Goal: Transaction & Acquisition: Purchase product/service

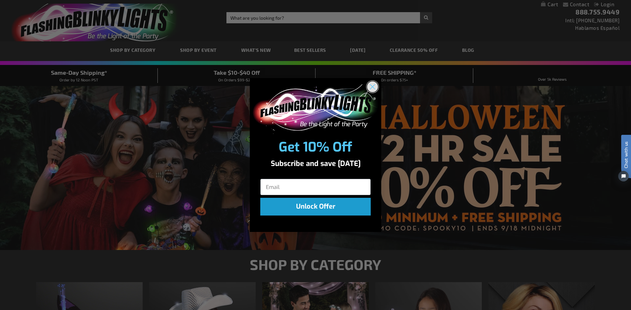
click at [374, 87] on circle "Close dialog" at bounding box center [372, 86] width 11 height 11
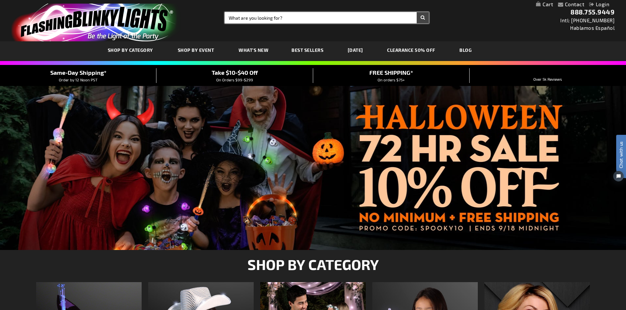
click at [259, 16] on input "Search" at bounding box center [327, 17] width 204 height 11
type input "Candy Can lights"
click at [417, 12] on button "Search" at bounding box center [423, 17] width 12 height 11
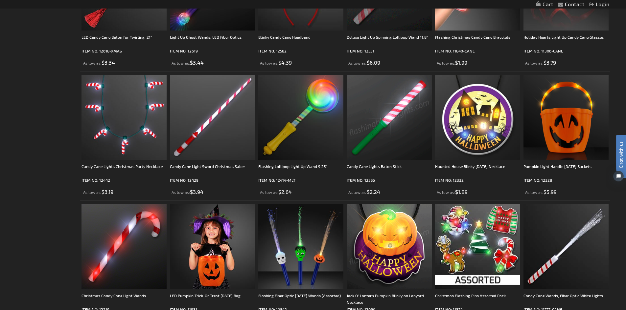
scroll to position [197, 0]
click at [396, 123] on img at bounding box center [389, 117] width 85 height 85
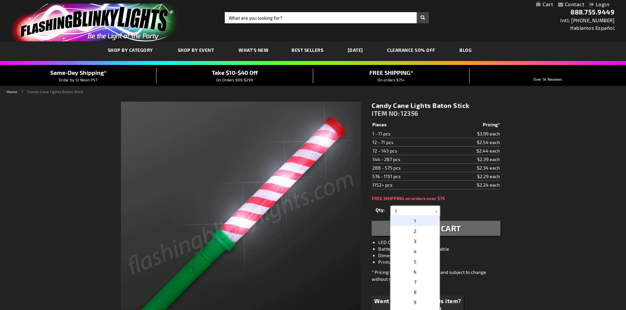
drag, startPoint x: 408, startPoint y: 209, endPoint x: 395, endPoint y: 209, distance: 13.8
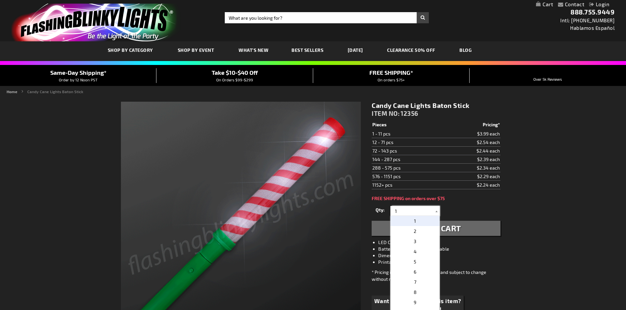
click at [395, 209] on input "1" at bounding box center [416, 211] width 48 height 10
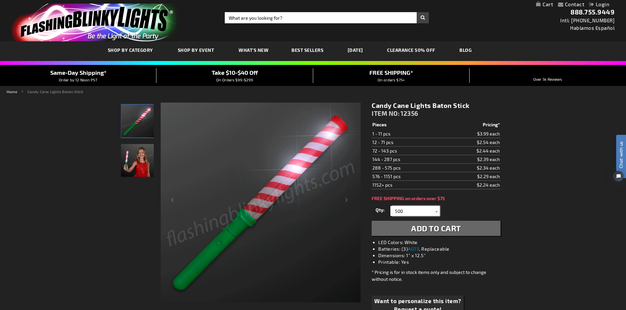
type input "500"
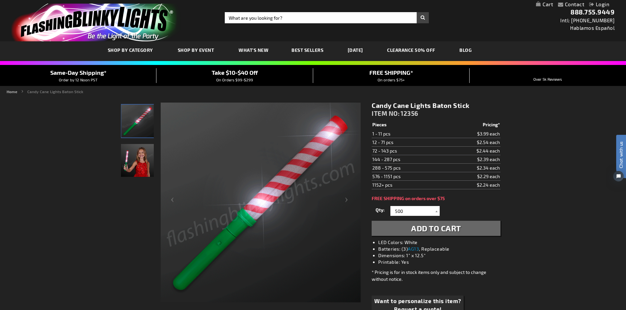
click at [460, 202] on div "Candy Cane Lights Baton Stick ITEM NO: 12356 $2.24 Pieces Pricing* 1 - 11 pcs $…" at bounding box center [436, 214] width 138 height 235
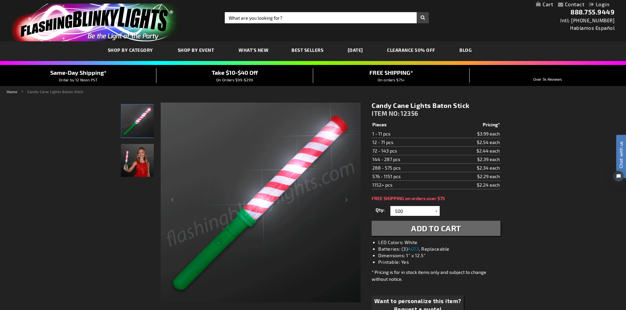
click at [451, 231] on span "Add to Cart" at bounding box center [436, 229] width 50 height 10
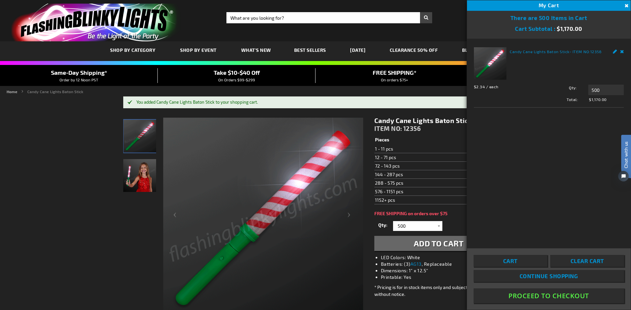
click at [458, 28] on div "Toggle Nav Search Search × Search 888.755.9449 Intl: 818-753-8303 Hablamos Espa…" at bounding box center [315, 20] width 631 height 41
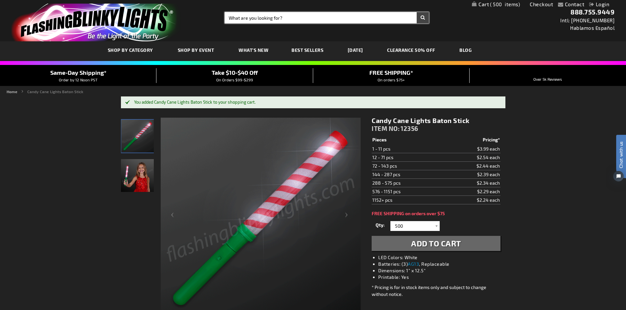
click at [283, 13] on input "Search" at bounding box center [327, 17] width 204 height 11
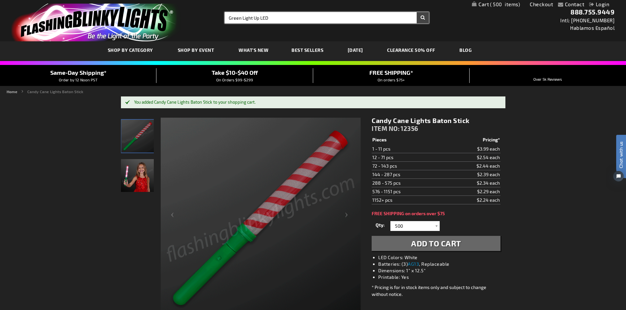
type input "Green Light Up LED"
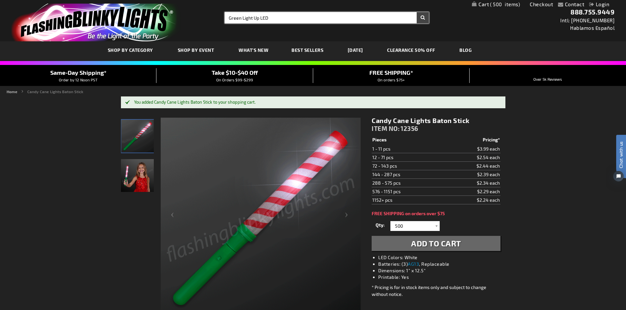
click at [417, 12] on button "Search" at bounding box center [423, 17] width 12 height 11
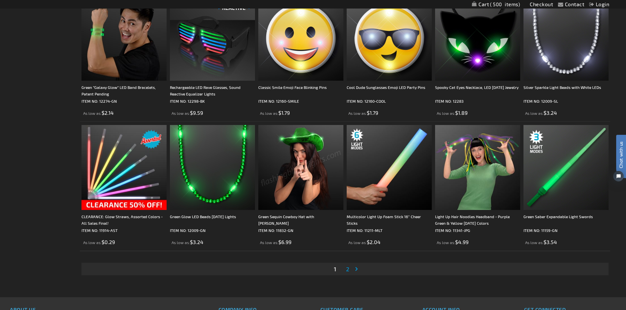
scroll to position [1323, 0]
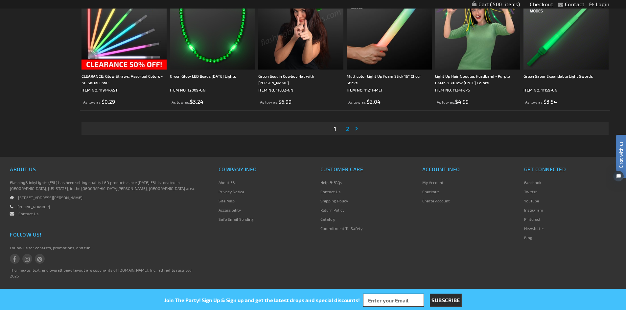
click at [350, 129] on link "Page 2" at bounding box center [348, 129] width 6 height 10
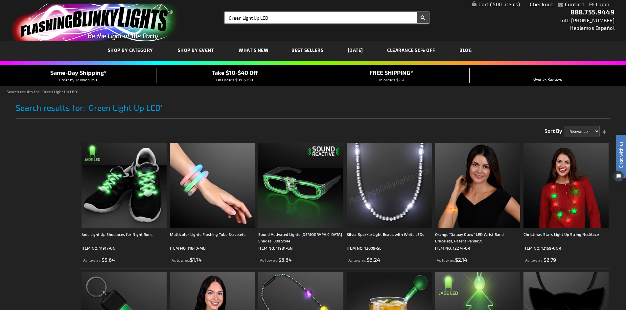
click at [269, 14] on input "Green Light Up LED" at bounding box center [327, 17] width 204 height 11
click at [273, 15] on input "Green Light Up LED" at bounding box center [327, 17] width 204 height 11
type input "Green Light Up LED Sunglasses"
click at [417, 12] on button "Search" at bounding box center [423, 17] width 12 height 11
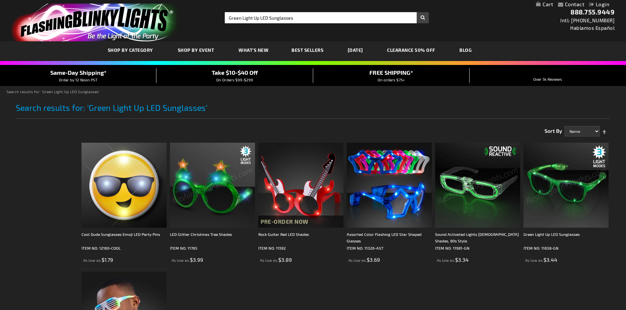
click at [539, 191] on img at bounding box center [565, 185] width 85 height 85
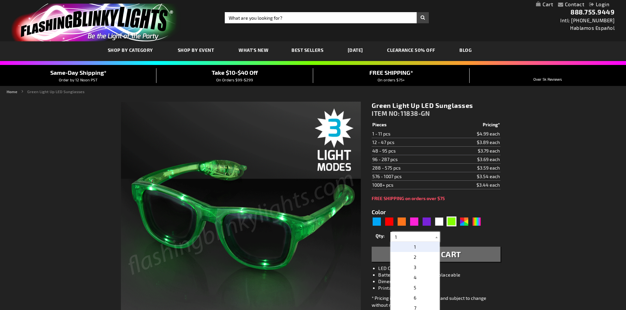
drag, startPoint x: 412, startPoint y: 239, endPoint x: 398, endPoint y: 238, distance: 13.8
click at [398, 238] on input "1" at bounding box center [416, 237] width 48 height 10
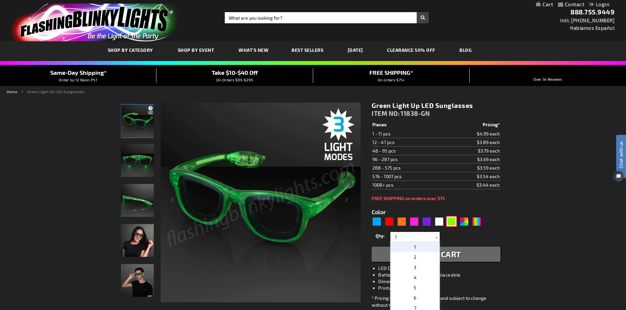
click at [450, 224] on div "Green" at bounding box center [451, 222] width 10 height 10
drag, startPoint x: 404, startPoint y: 237, endPoint x: 388, endPoint y: 235, distance: 16.2
click at [388, 235] on div "Qty 1 2 3 4 5 6 7 8 9 10 11 12 24 36 48 60 72 84 96 108 120 132 144 156 168" at bounding box center [436, 237] width 128 height 13
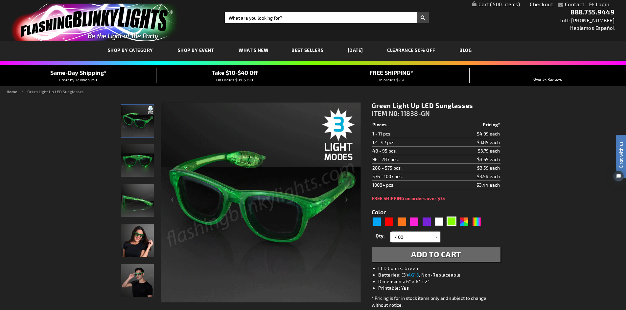
type input "400"
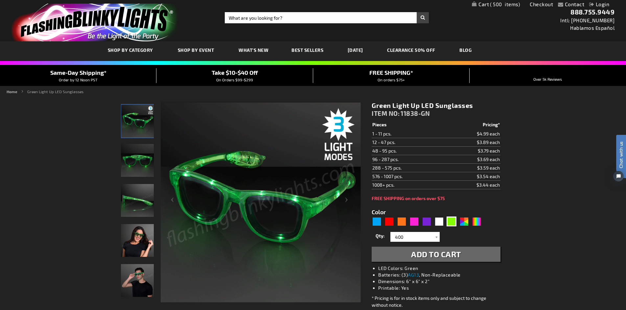
click at [444, 251] on span "Add to Cart" at bounding box center [436, 255] width 50 height 10
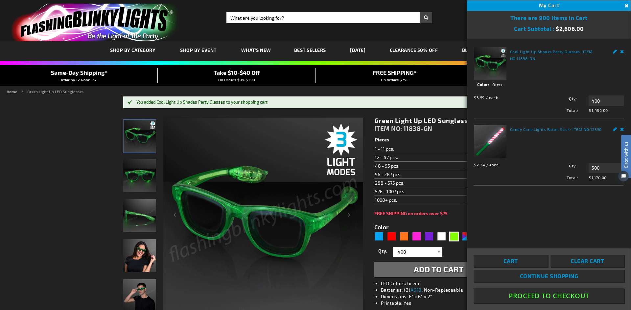
click at [625, 7] on button "Close" at bounding box center [625, 5] width 7 height 7
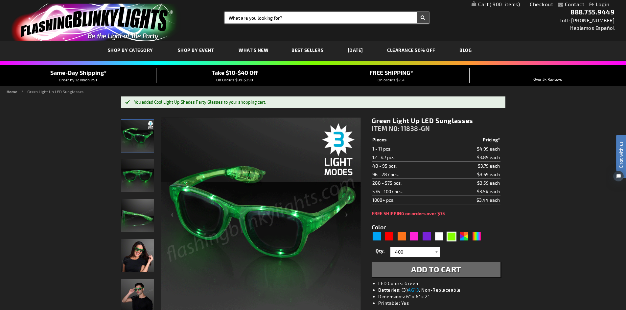
click at [288, 17] on input "Search" at bounding box center [327, 17] width 204 height 11
type input "Lights Christmas Bulb NEcklace"
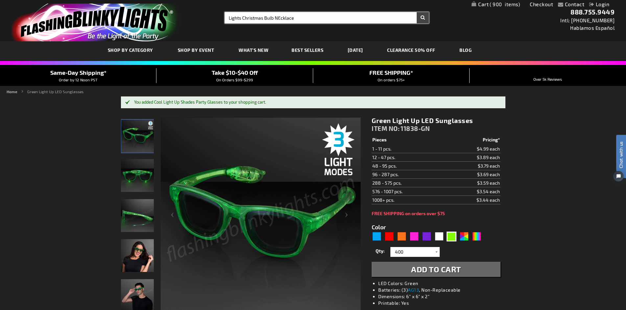
click at [417, 12] on button "Search" at bounding box center [423, 17] width 12 height 11
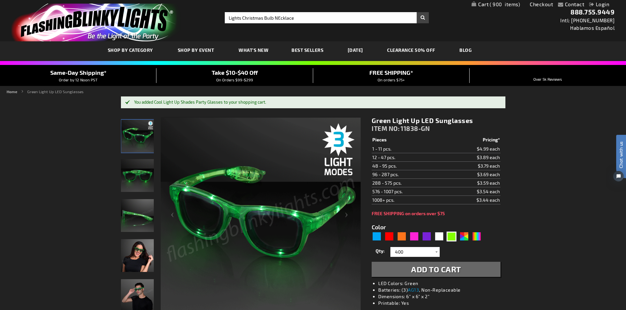
click at [425, 18] on button "Search" at bounding box center [423, 17] width 12 height 11
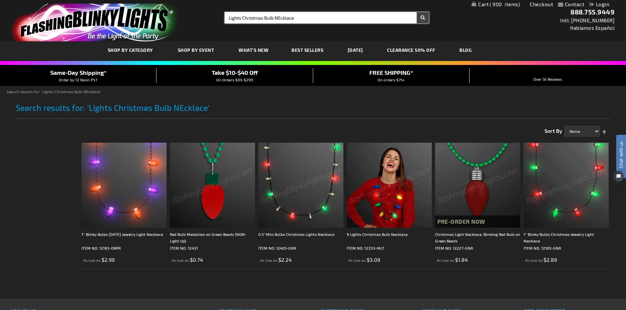
type input "Lights Christmas Bulb NEcklace"
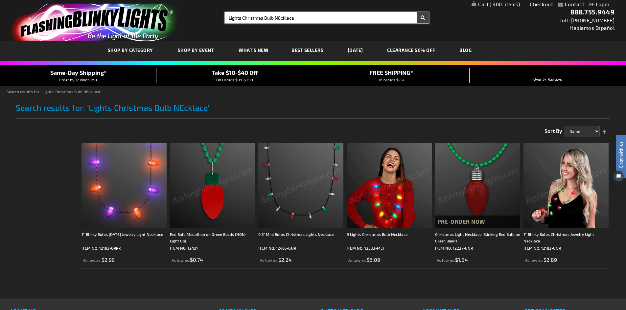
drag, startPoint x: 303, startPoint y: 18, endPoint x: 211, endPoint y: 19, distance: 91.3
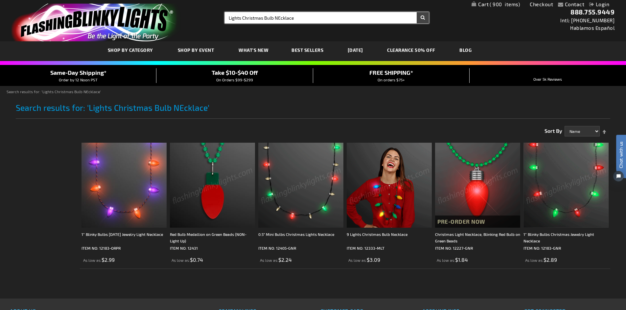
click at [211, 19] on div "Toggle Nav Search Search Lights Christmas Bulb NEcklace × Search 888.755.9449 I…" at bounding box center [313, 20] width 626 height 41
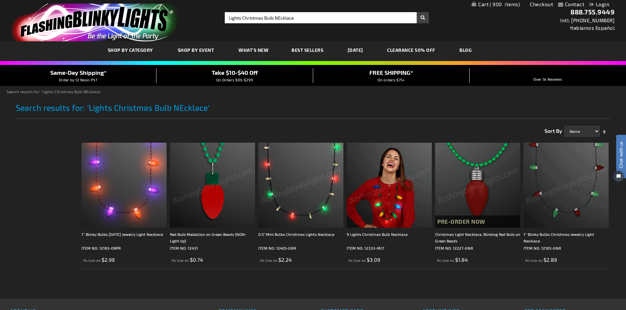
click at [395, 218] on img at bounding box center [389, 185] width 85 height 85
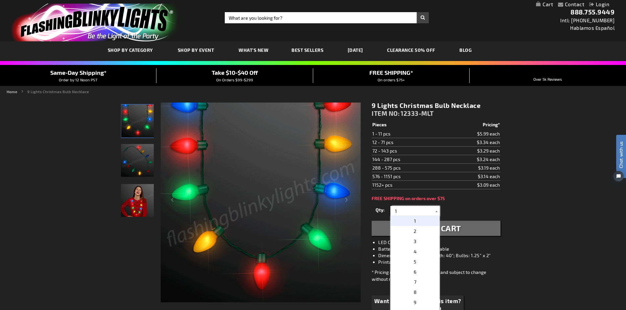
drag, startPoint x: 417, startPoint y: 212, endPoint x: 383, endPoint y: 212, distance: 34.2
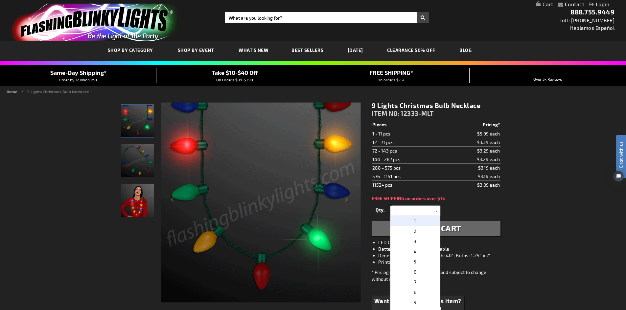
click at [383, 212] on div "Qty 1 2 3 4 5 6 7 8 9 10 11 12 24 36 48 60 72 84 96 108 120 132 144 156 168" at bounding box center [436, 211] width 128 height 13
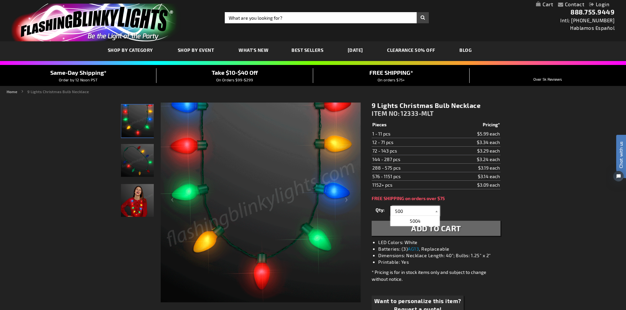
type input "500"
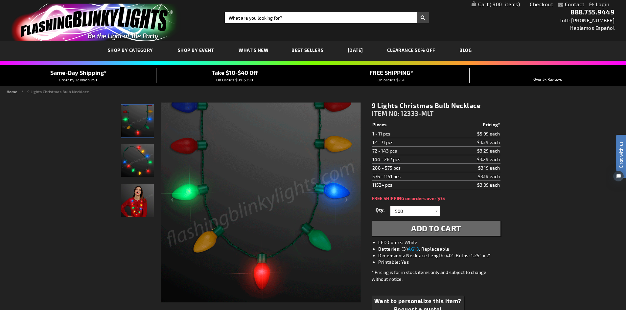
click at [436, 232] on span "Add to Cart" at bounding box center [436, 229] width 50 height 10
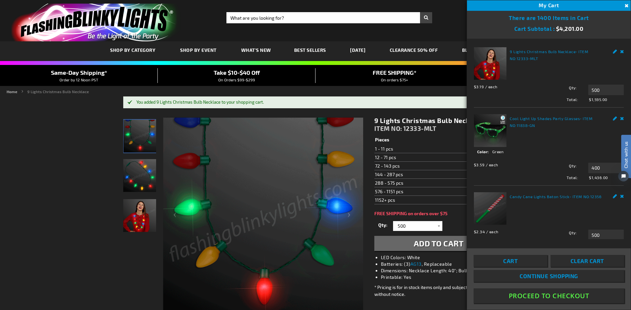
click at [436, 93] on ul "Home 9 Lights Christmas Bulb Necklace" at bounding box center [316, 92] width 618 height 6
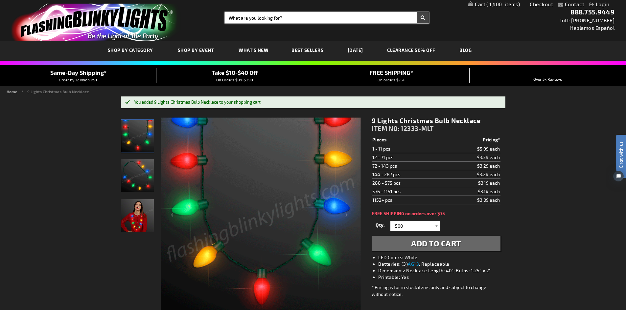
drag, startPoint x: 301, startPoint y: 18, endPoint x: 189, endPoint y: 9, distance: 112.7
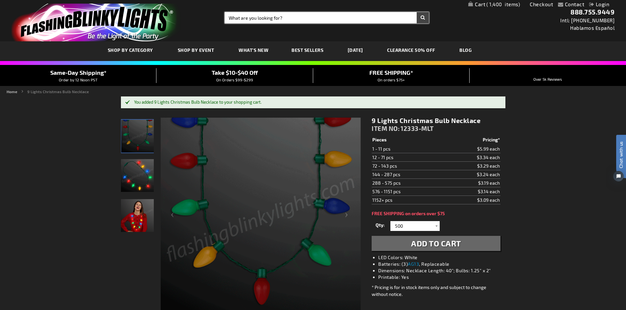
click at [189, 9] on div "Toggle Nav Search Search × Search 888.755.9449 Intl: 818-753-8303 Hablamos Espa…" at bounding box center [313, 20] width 626 height 41
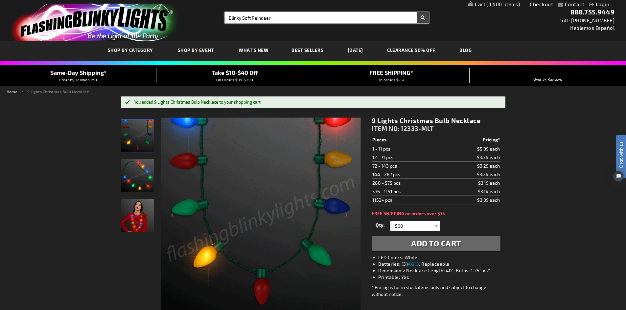
type input "Blinky Soft Reindeer"
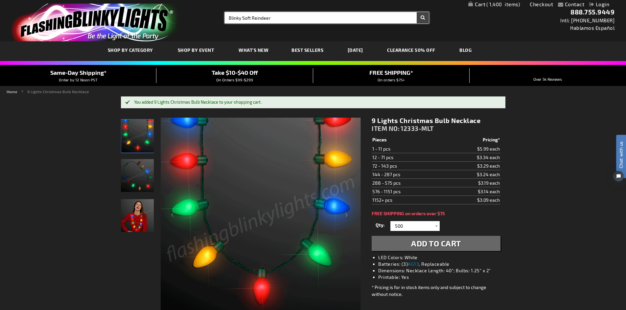
click at [417, 12] on button "Search" at bounding box center [423, 17] width 12 height 11
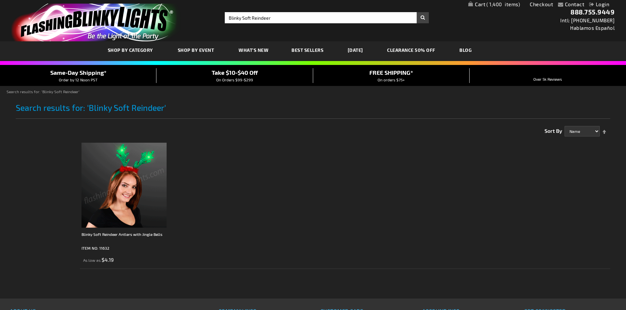
click at [130, 167] on img at bounding box center [123, 185] width 85 height 85
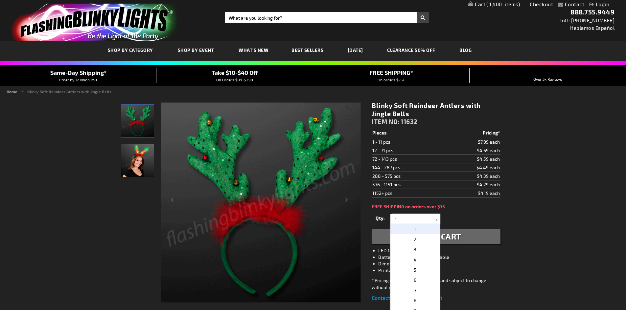
drag, startPoint x: 401, startPoint y: 221, endPoint x: 391, endPoint y: 220, distance: 10.9
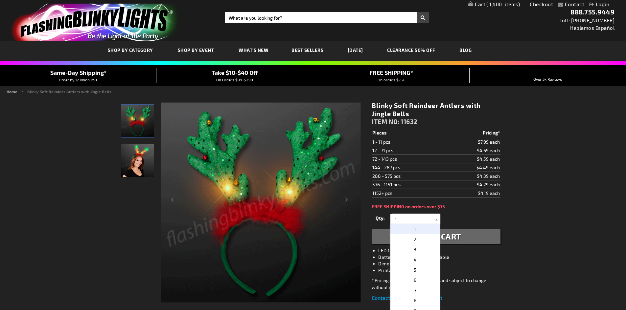
click at [391, 220] on div "1 2 3 4 5 6 7 8 9 10 11 12 24 36 48 60 72 84 96 108 120 1" at bounding box center [414, 220] width 49 height 10
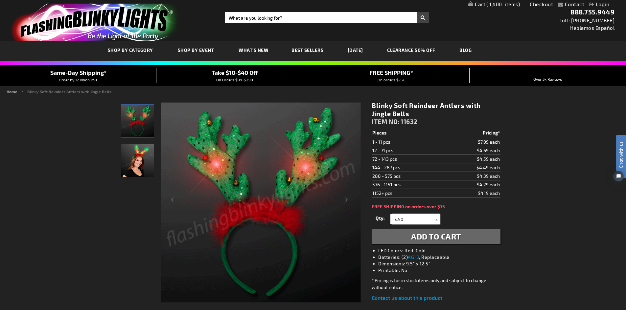
type input "450"
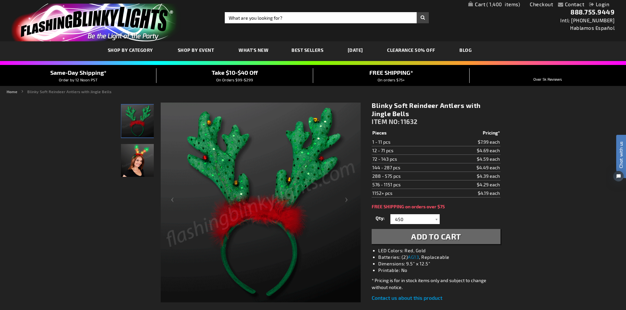
click at [427, 234] on span "Add to Cart" at bounding box center [436, 237] width 50 height 10
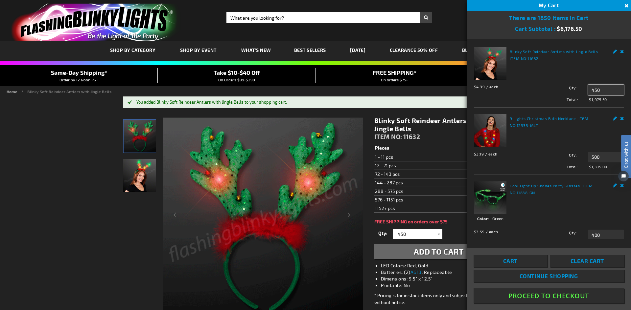
drag, startPoint x: 598, startPoint y: 86, endPoint x: 573, endPoint y: 87, distance: 25.3
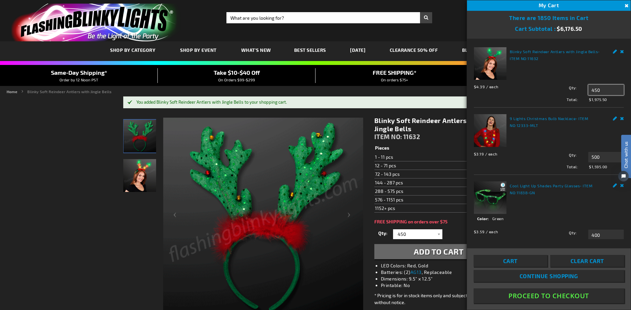
click at [573, 87] on div "Qty 450 Update" at bounding box center [582, 90] width 82 height 11
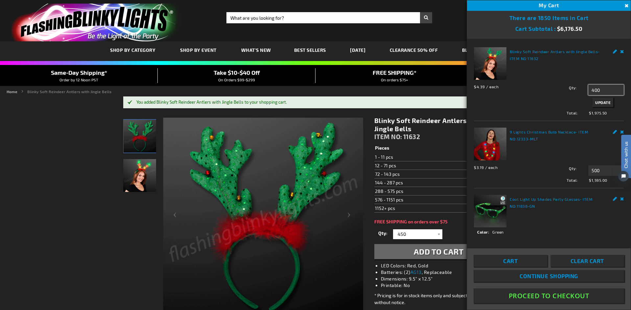
type input "400"
click at [595, 101] on span "Update" at bounding box center [602, 102] width 15 height 5
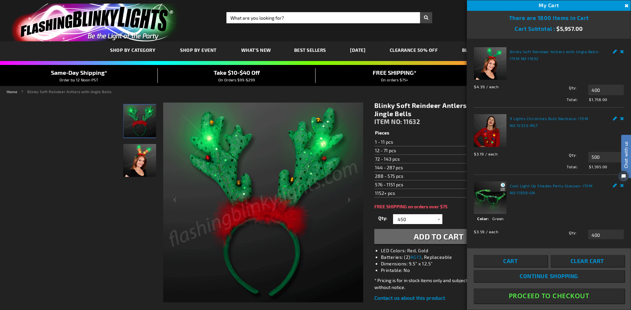
click at [244, 75] on span "Take $10-$40 Off" at bounding box center [237, 72] width 46 height 7
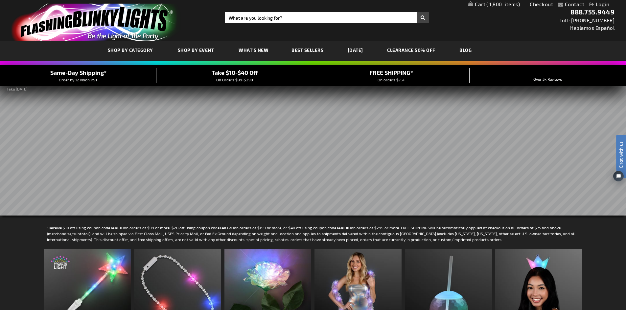
click at [509, 6] on span "1,800" at bounding box center [503, 4] width 34 height 6
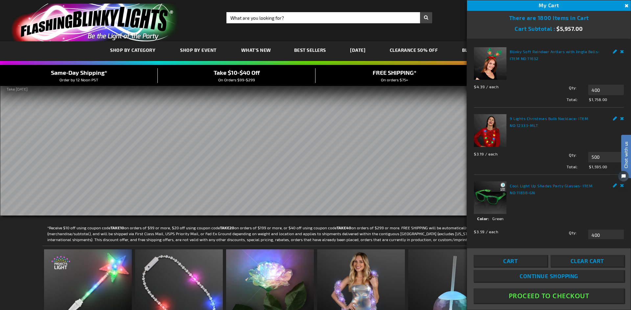
click at [551, 298] on button "Proceed To Checkout" at bounding box center [548, 296] width 150 height 15
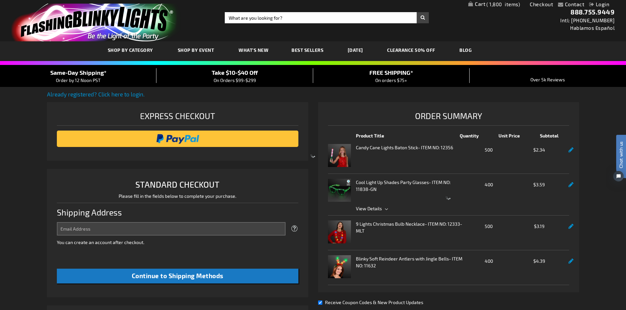
select select "US"
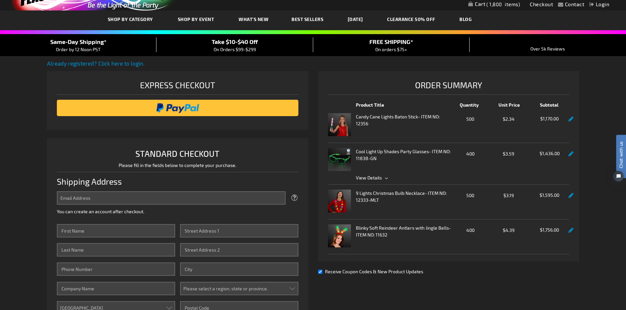
scroll to position [66, 0]
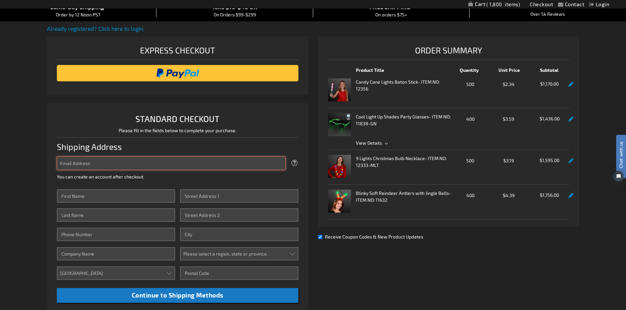
click at [110, 158] on input "Email Address" at bounding box center [171, 163] width 229 height 13
type input "[EMAIL_ADDRESS][DOMAIN_NAME]"
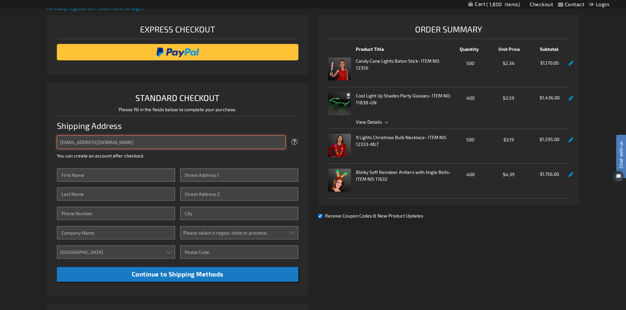
scroll to position [99, 0]
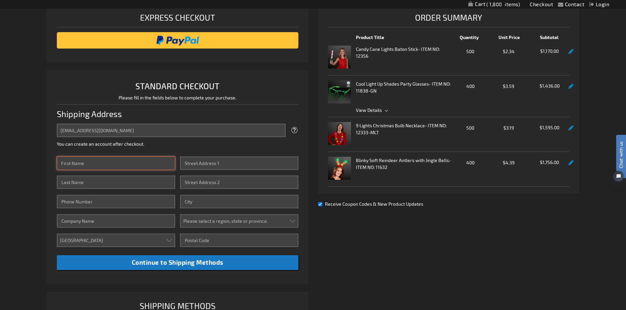
click at [98, 164] on input "First Name" at bounding box center [116, 163] width 118 height 13
type input "Ashlie"
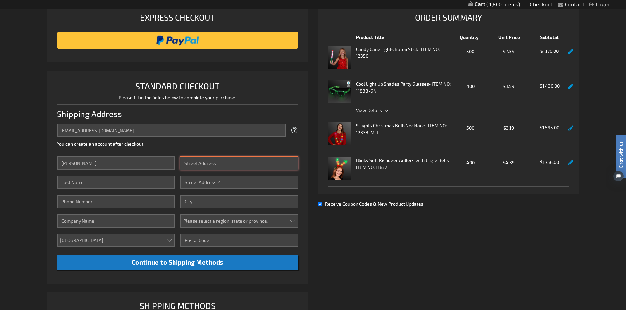
click at [208, 162] on input "Street Address: Line 1" at bounding box center [239, 163] width 118 height 13
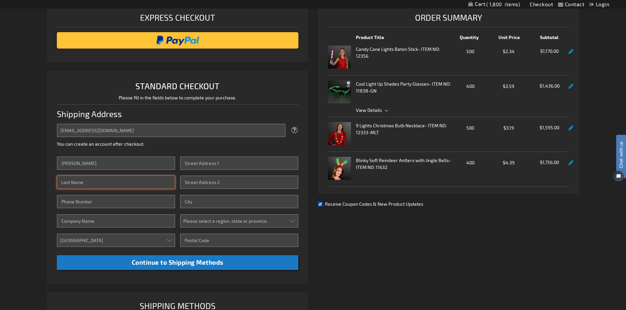
click at [108, 183] on input "Last Name" at bounding box center [116, 182] width 118 height 13
type input "Rauh"
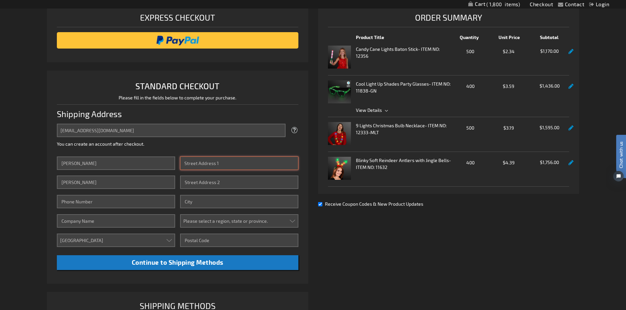
click at [202, 162] on input "Street Address: Line 1" at bounding box center [239, 163] width 118 height 13
type input "4400 Central Way"
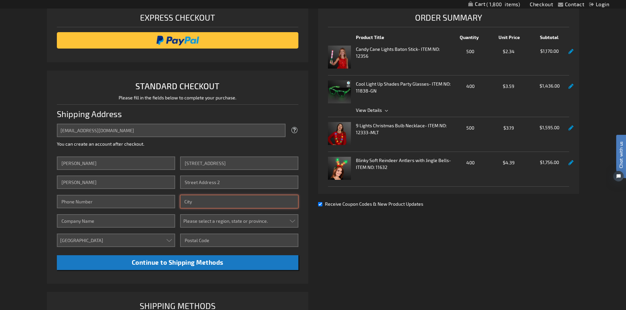
click at [191, 200] on input "City" at bounding box center [239, 201] width 118 height 13
type input "Pocatello"
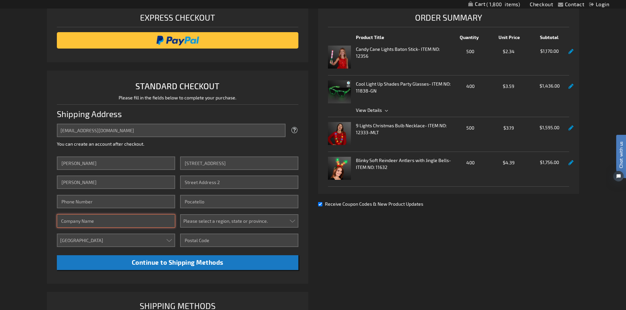
click at [100, 222] on input "Company" at bounding box center [116, 221] width 118 height 13
type input "ICCU"
click at [104, 199] on input "Phone Number" at bounding box center [116, 201] width 118 height 13
type input "2084068208"
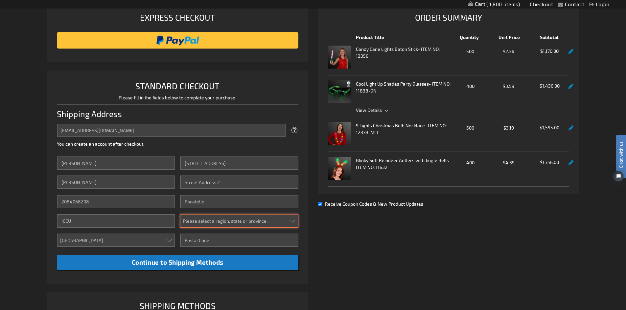
click at [293, 221] on select "Please select a region, state or province. Alabama Alaska Arizona Arkansas Cali…" at bounding box center [239, 221] width 118 height 13
select select "22"
click at [180, 215] on select "Please select a region, state or province. Alabama Alaska Arizona Arkansas Cali…" at bounding box center [239, 221] width 118 height 13
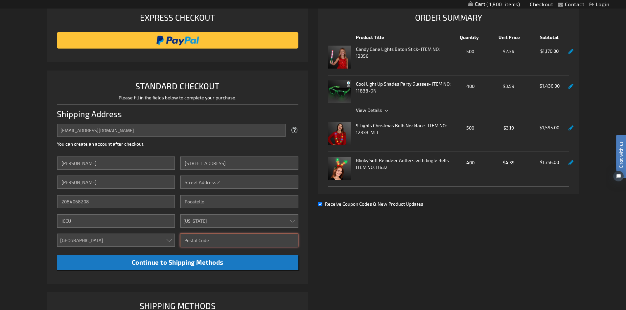
click at [230, 239] on input "Zip/Postal Code" at bounding box center [239, 240] width 118 height 13
type input "83202"
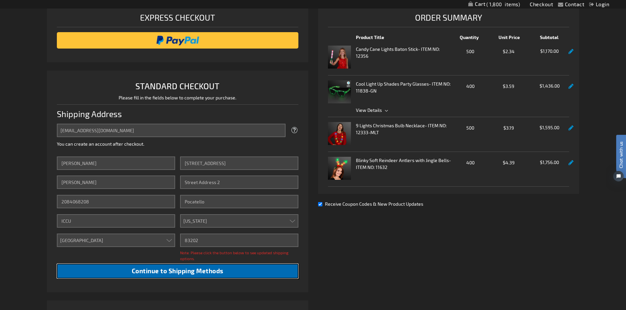
click at [209, 268] on span "Continue to Shipping Methods" at bounding box center [178, 271] width 92 height 8
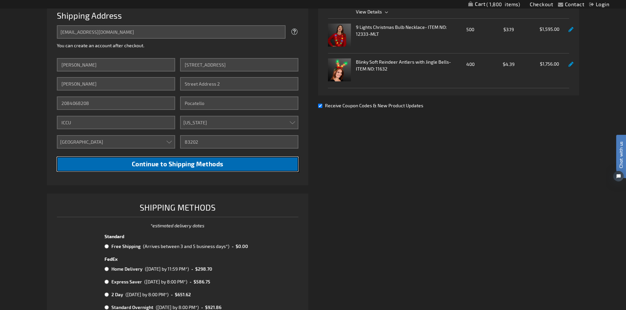
scroll to position [263, 0]
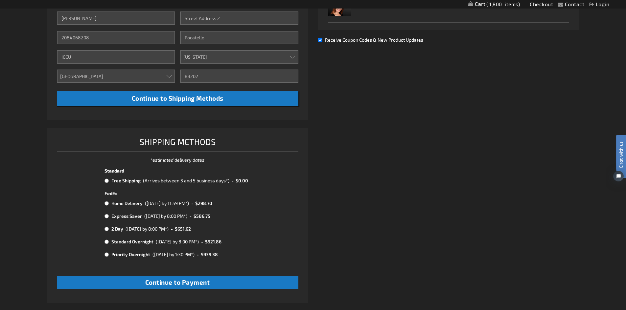
click at [106, 182] on input "radio" at bounding box center [106, 180] width 4 height 5
radio input "true"
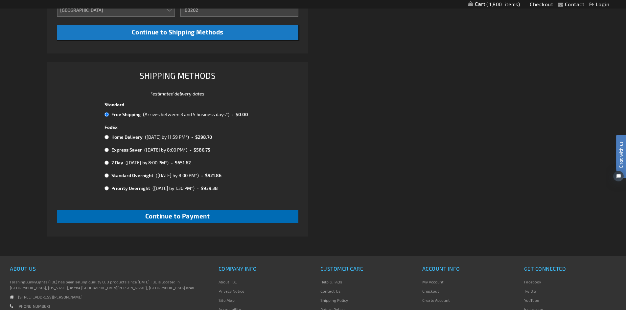
scroll to position [361, 0]
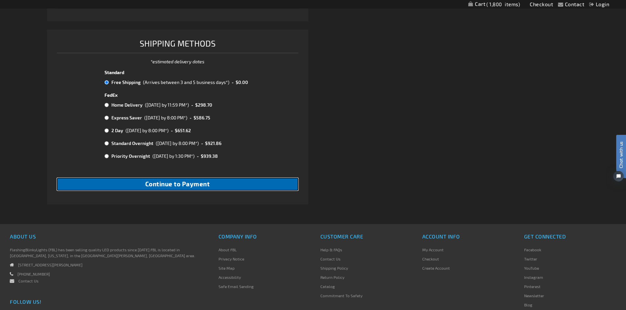
click at [192, 186] on span "Continue to Payment" at bounding box center [177, 184] width 65 height 8
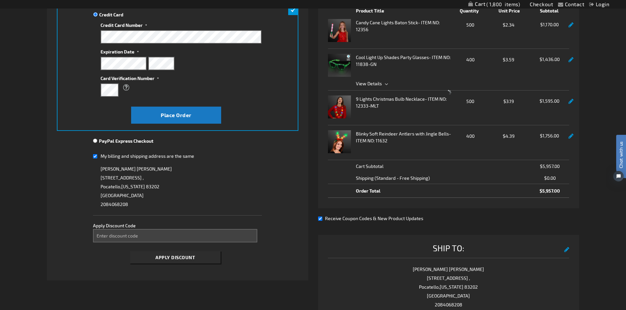
scroll to position [131, 0]
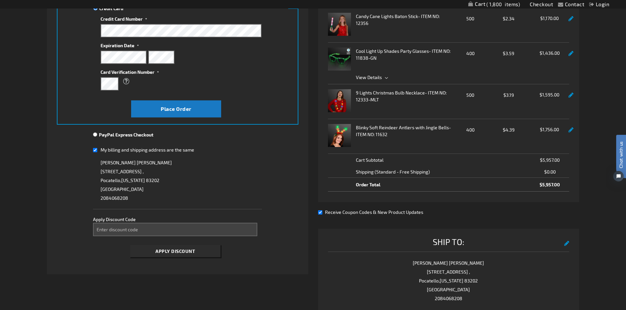
click at [93, 150] on fieldset "Payment Information Payment Method Credit Card Credit Card Information" at bounding box center [177, 119] width 241 height 283
click at [96, 150] on input "My billing and shipping address are the same" at bounding box center [95, 150] width 4 height 13
checkbox input "false"
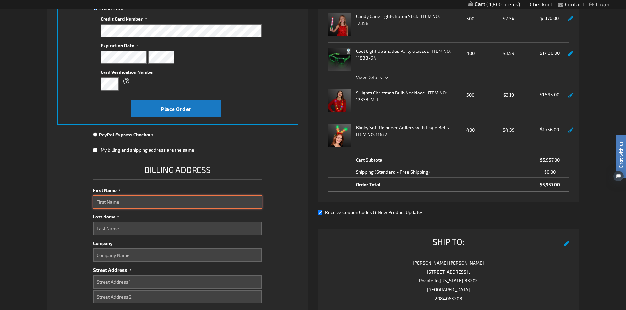
click at [122, 198] on input "First Name" at bounding box center [177, 201] width 169 height 13
type input "Ashlie"
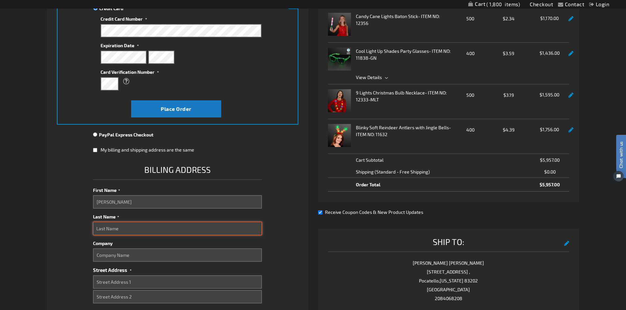
click at [126, 226] on input "Last Name" at bounding box center [177, 228] width 169 height 13
type input "Rauh"
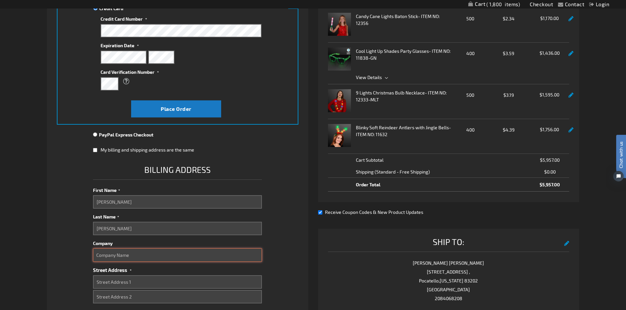
click at [120, 255] on input "Company" at bounding box center [177, 255] width 169 height 13
type input "ICCU"
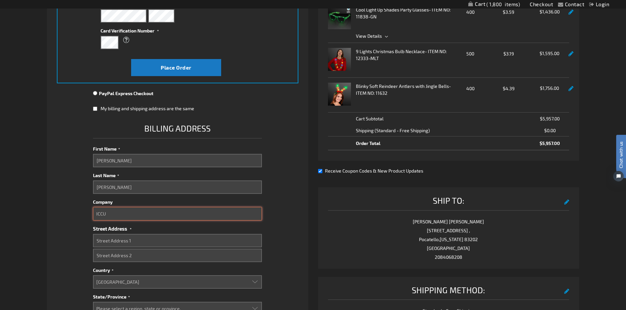
scroll to position [197, 0]
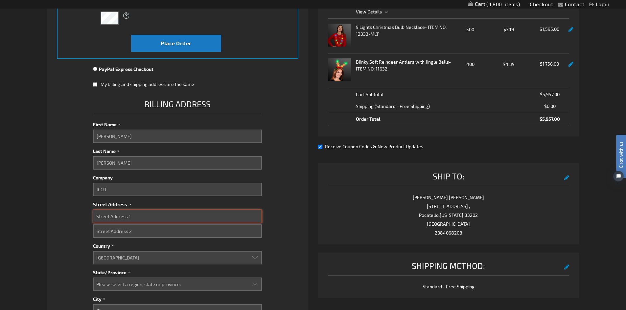
click at [134, 215] on input "Street Address: Line 1" at bounding box center [177, 216] width 169 height 13
type input "Po Box 2469"
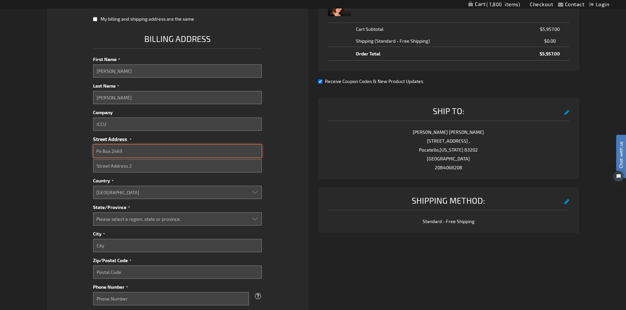
scroll to position [263, 0]
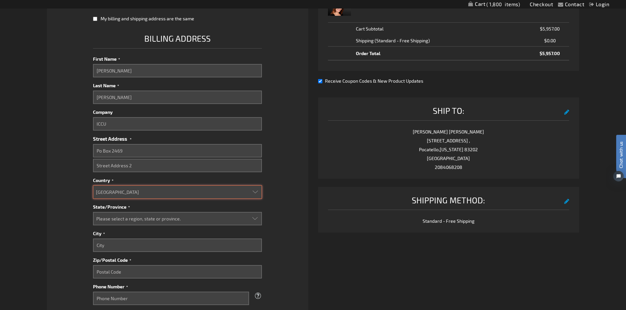
click at [134, 191] on select "Aruba Australia Austria Bahamas Barbados Belgium Belize Bermuda British Virgin …" at bounding box center [177, 192] width 169 height 13
click at [93, 186] on select "Aruba Australia Austria Bahamas Barbados Belgium Belize Bermuda British Virgin …" at bounding box center [177, 192] width 169 height 13
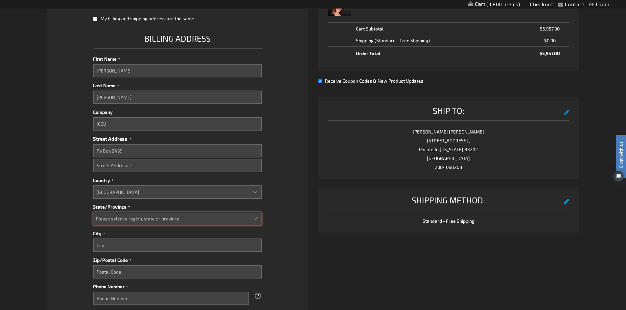
click at [131, 219] on select "Please select a region, state or province. Alabama Alaska Arizona Arkansas Cali…" at bounding box center [177, 218] width 169 height 13
select select "21"
click at [93, 212] on select "Please select a region, state or province. Alabama Alaska Arizona Arkansas Cali…" at bounding box center [177, 218] width 169 height 13
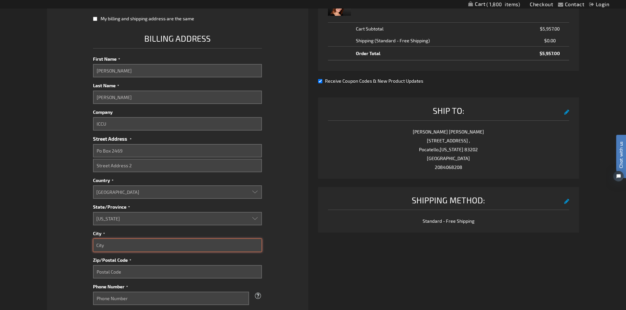
click at [120, 244] on input "City" at bounding box center [177, 245] width 169 height 13
type input "Pocatello"
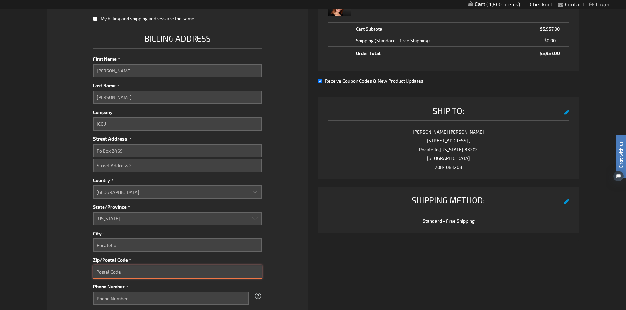
click at [125, 275] on input "Zip/Postal Code" at bounding box center [177, 271] width 169 height 13
type input "83206"
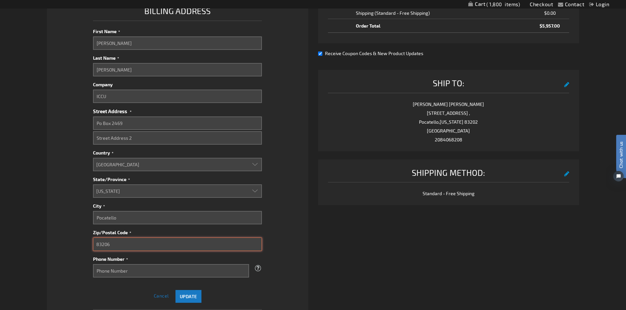
scroll to position [328, 0]
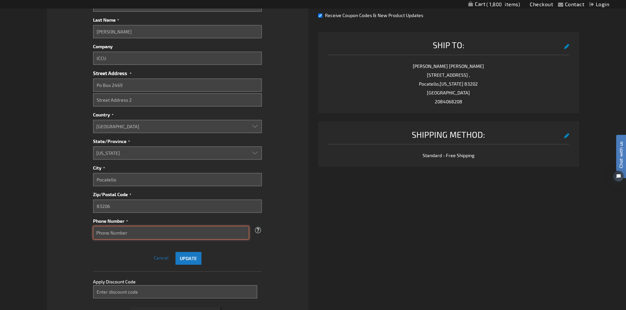
click at [142, 231] on input "Phone Number" at bounding box center [171, 232] width 156 height 13
type input "2084068208"
click at [183, 260] on span "Update" at bounding box center [188, 259] width 17 height 6
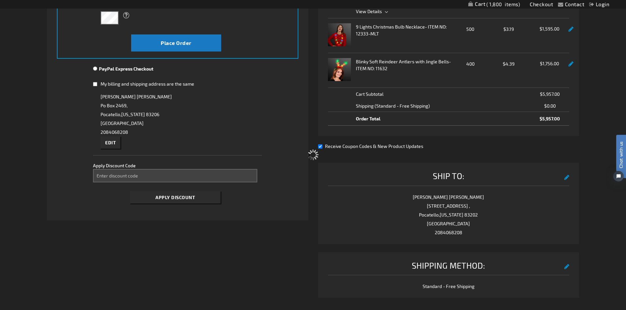
scroll to position [197, 0]
click at [118, 177] on input "Enter discount code" at bounding box center [175, 176] width 164 height 13
type input "Take40"
click at [145, 197] on button "Apply Discount" at bounding box center [175, 198] width 90 height 12
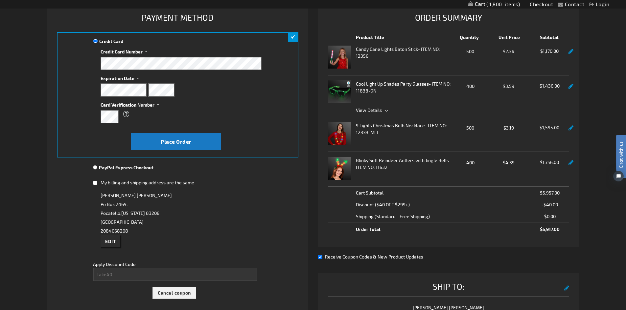
scroll to position [66, 0]
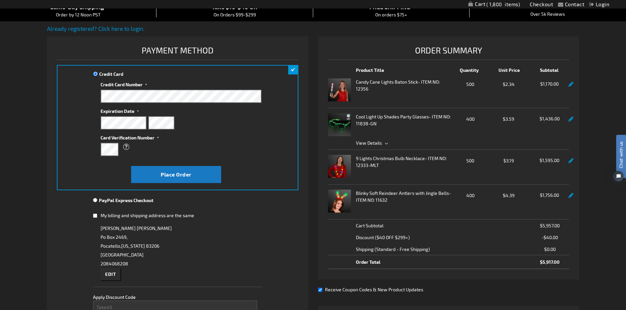
click at [590, 124] on div "Contact Compare Products Checkout Login Skip to Content My Cart 1,800 1,800 ite…" at bounding box center [313, 278] width 626 height 689
click at [381, 141] on span "View Details" at bounding box center [369, 143] width 26 height 6
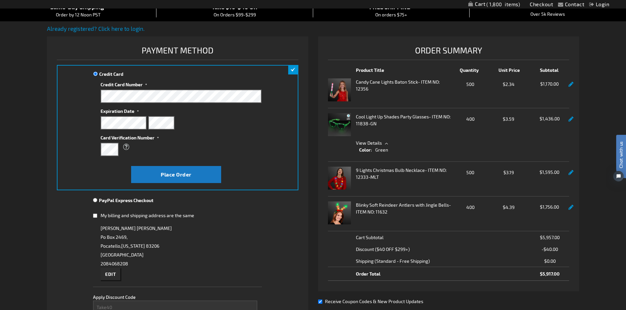
click at [592, 100] on div "Contact Compare Products Checkout Login Skip to Content My Cart 1,800 1,800 ite…" at bounding box center [313, 284] width 626 height 701
click at [250, 200] on div "PayPal Express Checkout" at bounding box center [177, 203] width 169 height 12
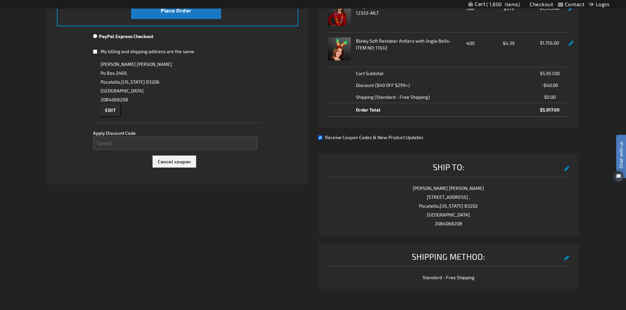
scroll to position [131, 0]
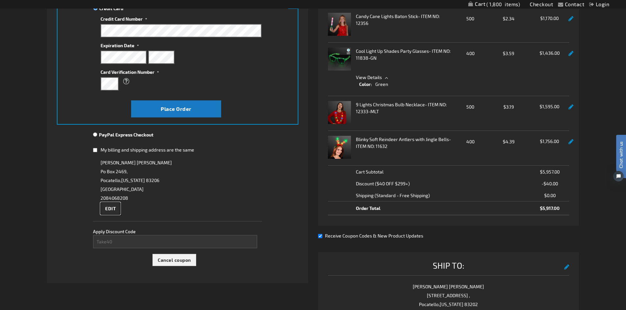
click at [114, 213] on button "Edit" at bounding box center [111, 209] width 20 height 12
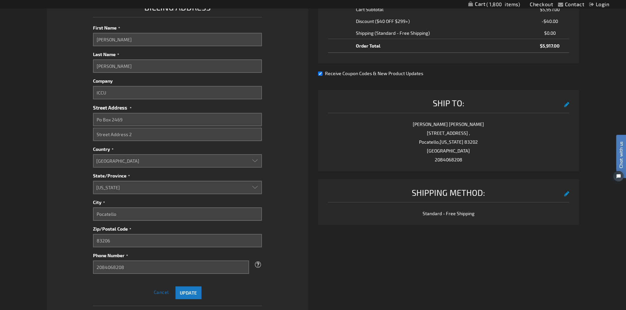
scroll to position [296, 0]
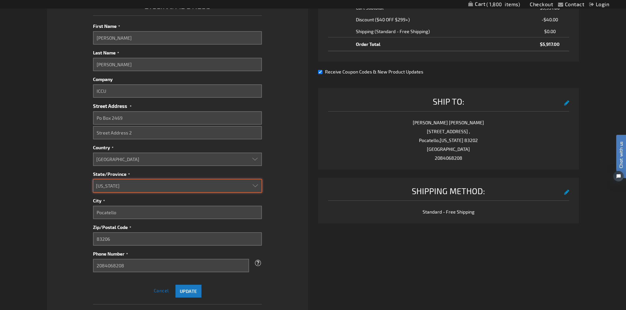
click at [253, 186] on select "Please select a region, state or province. Alabama Alaska Arizona Arkansas Cali…" at bounding box center [177, 185] width 169 height 13
select select "22"
click at [93, 179] on select "Please select a region, state or province. Alabama Alaska Arizona Arkansas Cali…" at bounding box center [177, 185] width 169 height 13
click at [190, 286] on button "Update" at bounding box center [188, 291] width 26 height 13
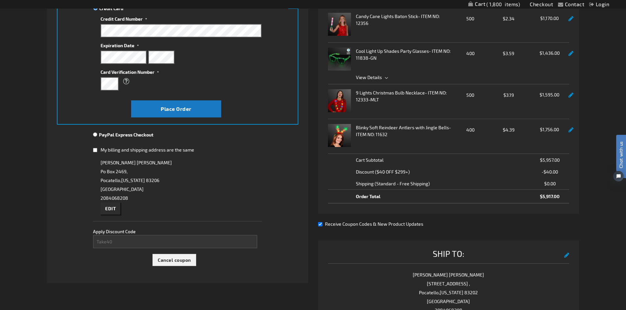
scroll to position [0, 0]
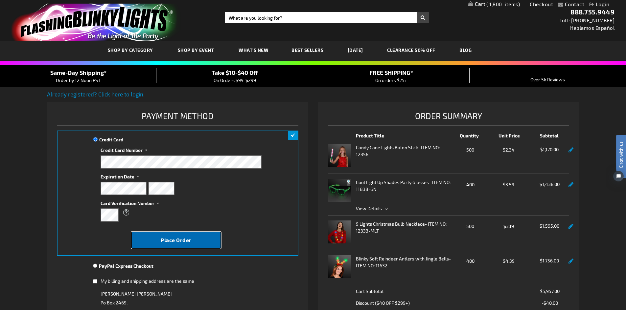
click at [170, 242] on span "Place Order" at bounding box center [176, 240] width 31 height 6
